Goal: Transaction & Acquisition: Purchase product/service

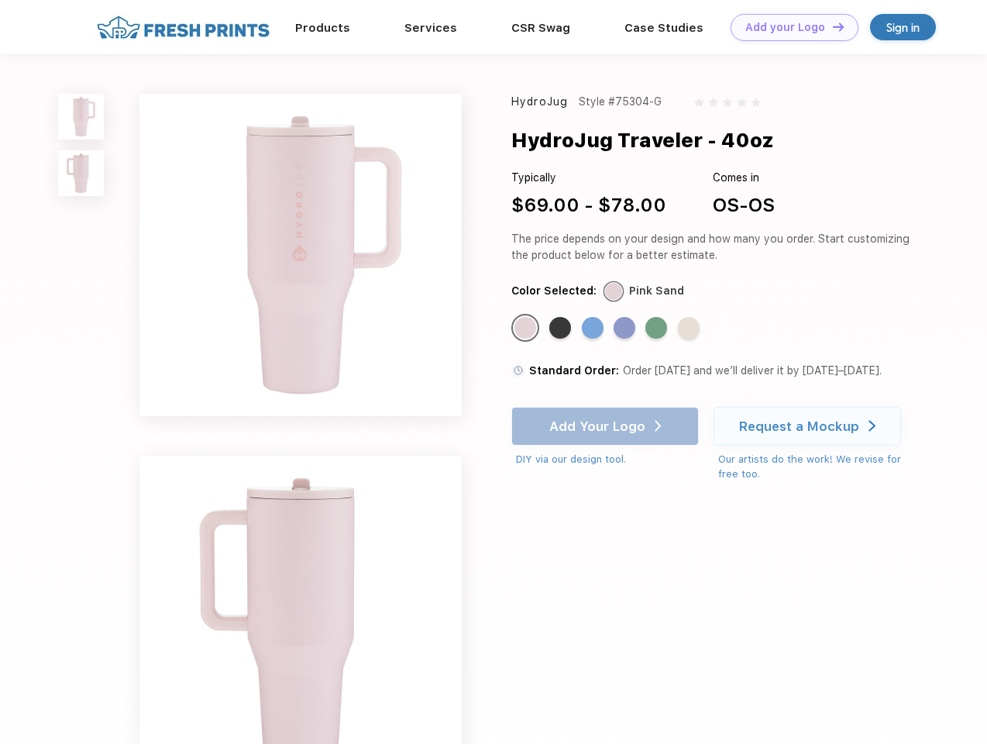
click at [789, 27] on link "Add your Logo Design Tool" at bounding box center [794, 27] width 128 height 27
click at [0, 0] on div "Design Tool" at bounding box center [0, 0] width 0 height 0
click at [831, 26] on link "Add your Logo Design Tool" at bounding box center [794, 27] width 128 height 27
click at [81, 116] on img at bounding box center [81, 117] width 46 height 46
click at [81, 174] on img at bounding box center [81, 173] width 46 height 46
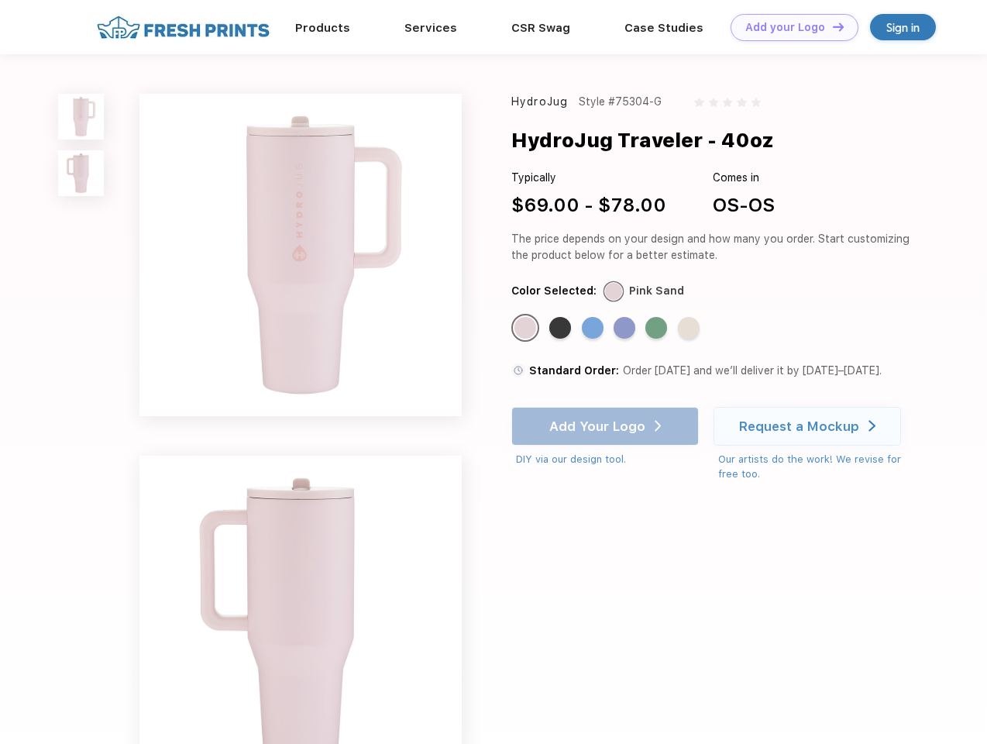
click at [527, 328] on div "Standard Color" at bounding box center [525, 328] width 22 height 22
click at [562, 328] on div "Standard Color" at bounding box center [560, 328] width 22 height 22
click at [594, 328] on div "Standard Color" at bounding box center [593, 328] width 22 height 22
click at [626, 328] on div "Standard Color" at bounding box center [624, 328] width 22 height 22
click at [658, 328] on div "Standard Color" at bounding box center [656, 328] width 22 height 22
